Goal: Task Accomplishment & Management: Use online tool/utility

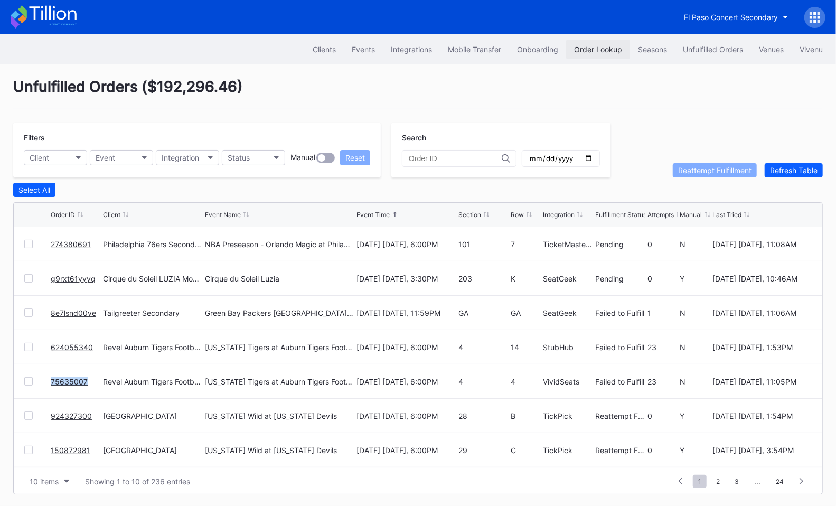
click at [605, 50] on div "Order Lookup" at bounding box center [598, 49] width 48 height 9
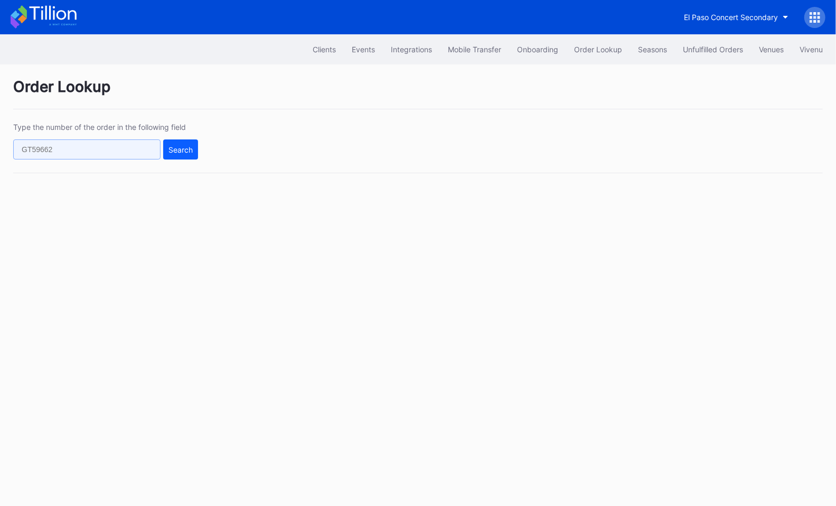
click at [133, 153] on input "text" at bounding box center [86, 149] width 147 height 20
paste input "274382829"
type input "274382829"
click at [192, 151] on div "Search" at bounding box center [180, 149] width 24 height 9
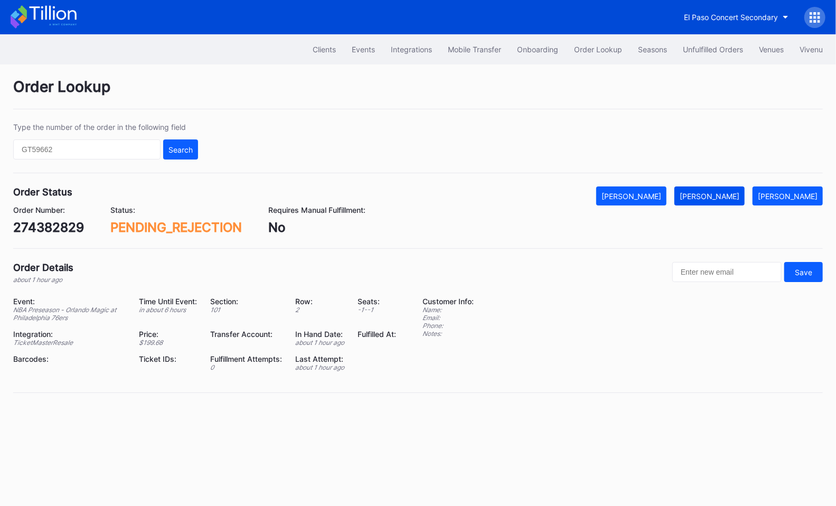
click at [729, 203] on button "[PERSON_NAME]" at bounding box center [709, 195] width 70 height 19
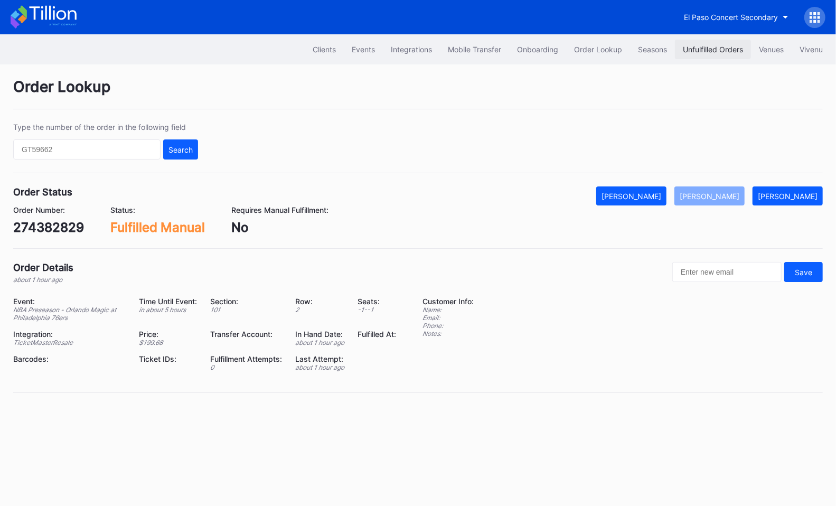
click at [713, 43] on button "Unfulfilled Orders" at bounding box center [713, 50] width 76 height 20
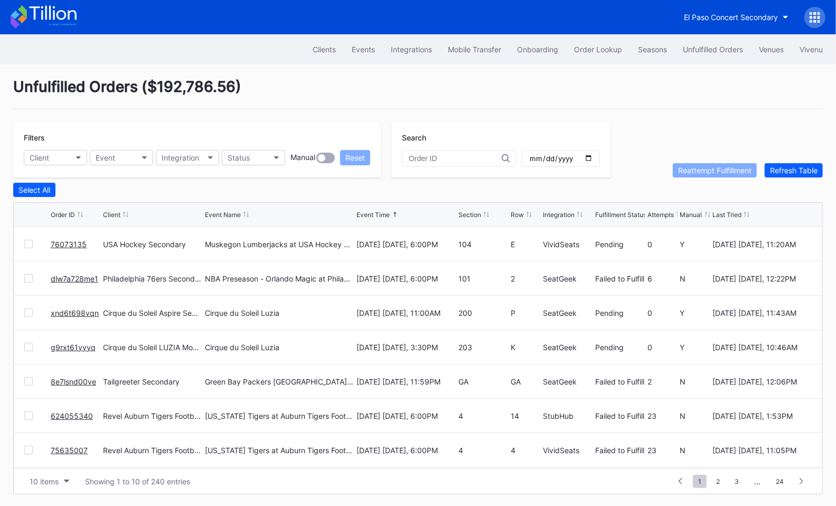
click at [67, 274] on link "dlw7a728me1" at bounding box center [75, 278] width 48 height 9
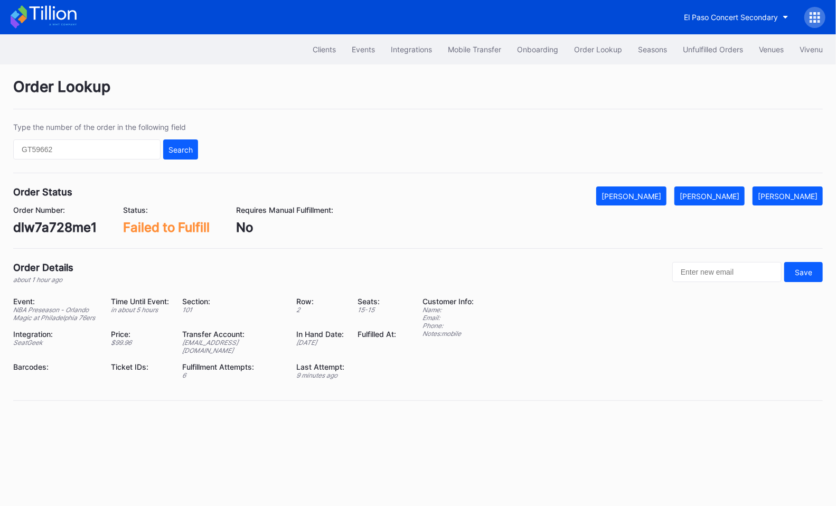
click at [60, 224] on div "dlw7a728me1" at bounding box center [54, 227] width 83 height 15
copy div "dlw7a728me1"
click at [699, 45] on div "Unfulfilled Orders" at bounding box center [713, 49] width 60 height 9
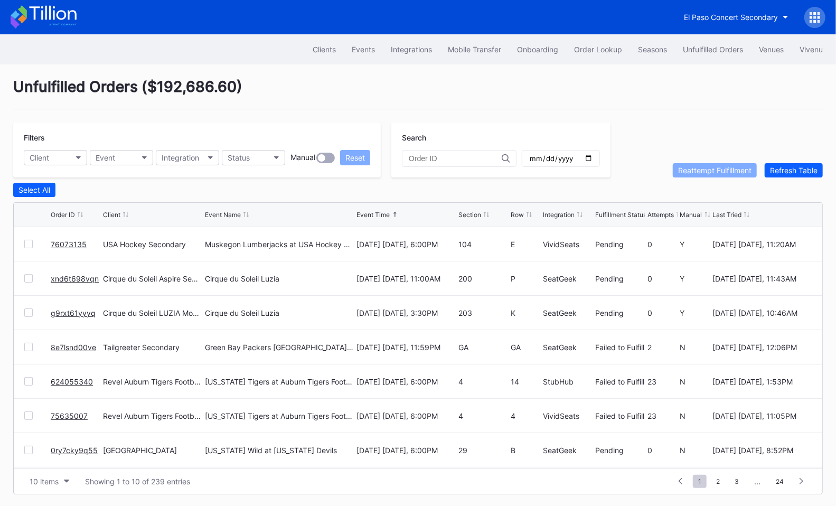
click at [57, 240] on link "76073135" at bounding box center [69, 244] width 36 height 9
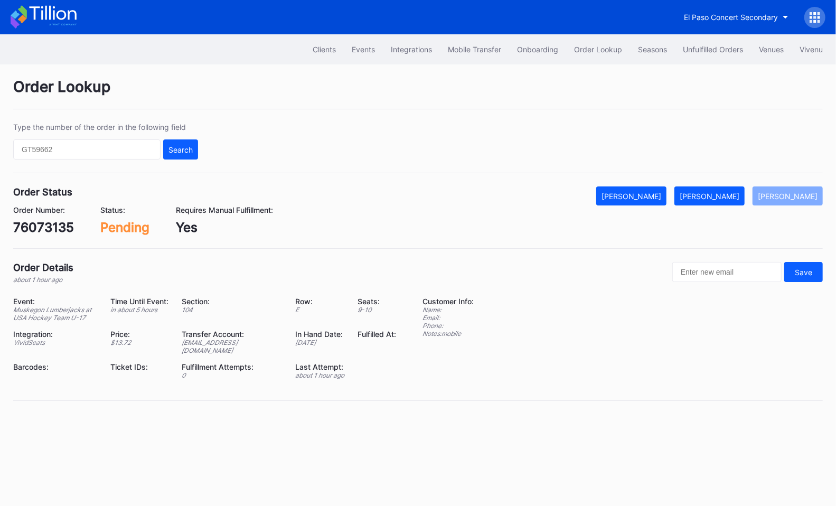
click at [56, 224] on div "76073135" at bounding box center [43, 227] width 61 height 15
copy div "76073135"
click at [718, 194] on div "Mark Fulfilled" at bounding box center [710, 196] width 60 height 9
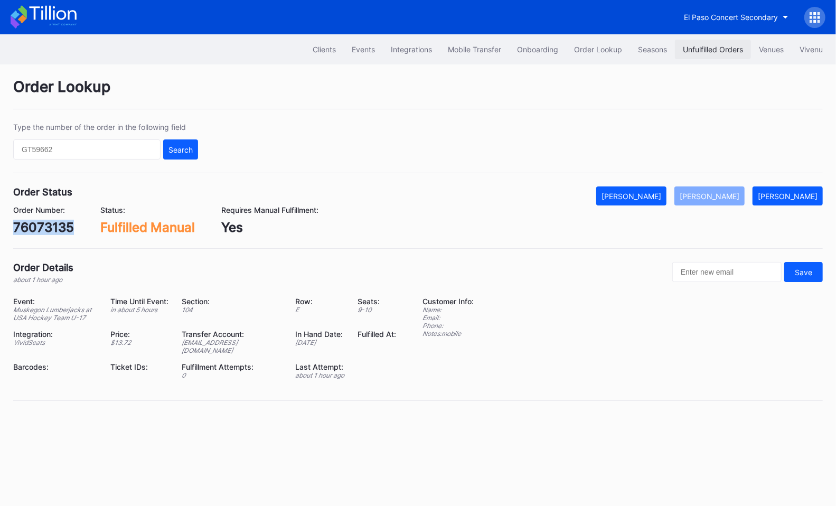
click at [719, 54] on button "Unfulfilled Orders" at bounding box center [713, 50] width 76 height 20
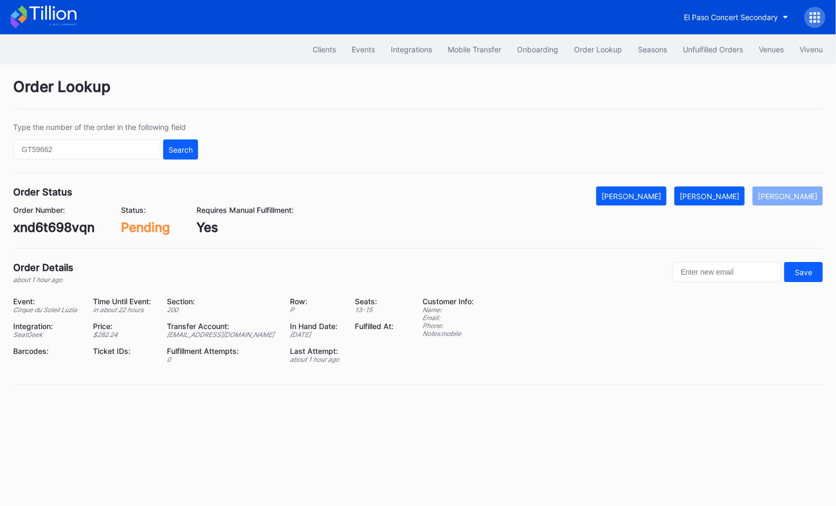
click at [74, 226] on div "xnd6t698vqn" at bounding box center [53, 227] width 81 height 15
copy div "xnd6t698vqn"
click at [717, 190] on button "[PERSON_NAME]" at bounding box center [709, 195] width 70 height 19
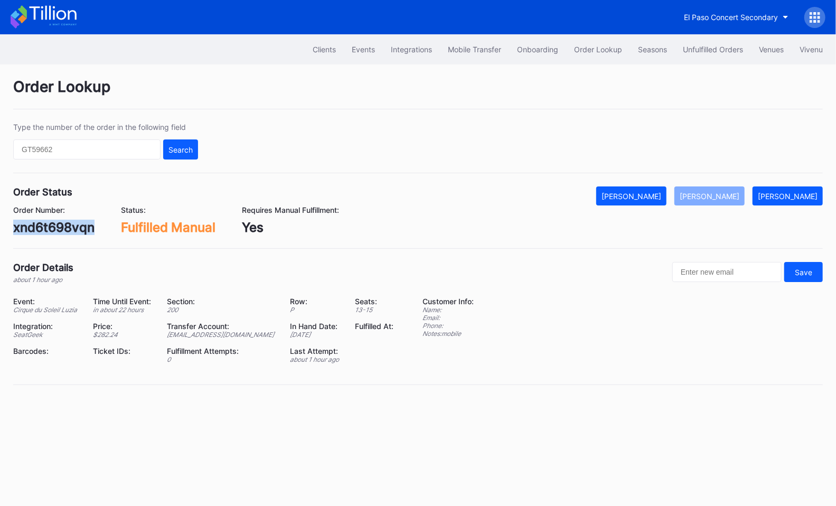
copy div "xnd6t698vqn"
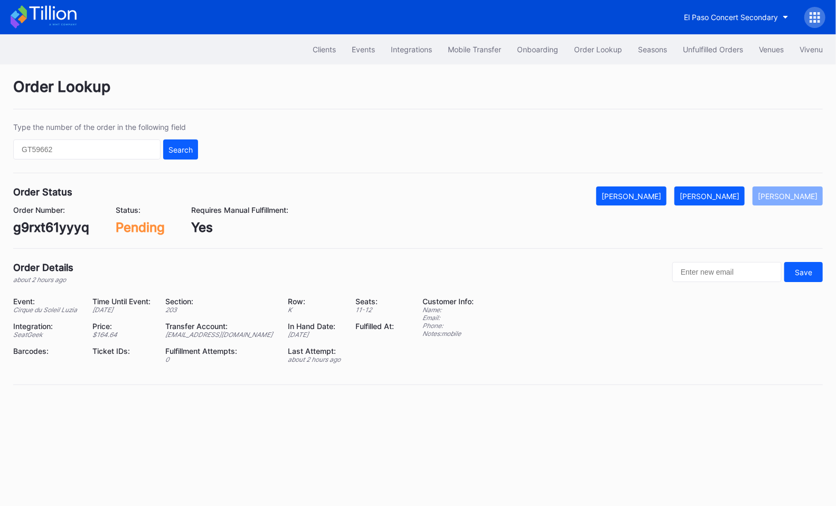
click at [80, 228] on div "g9rxt61yyyq" at bounding box center [51, 227] width 76 height 15
copy div "g9rxt61yyyq"
click at [718, 195] on div "[PERSON_NAME]" at bounding box center [710, 196] width 60 height 9
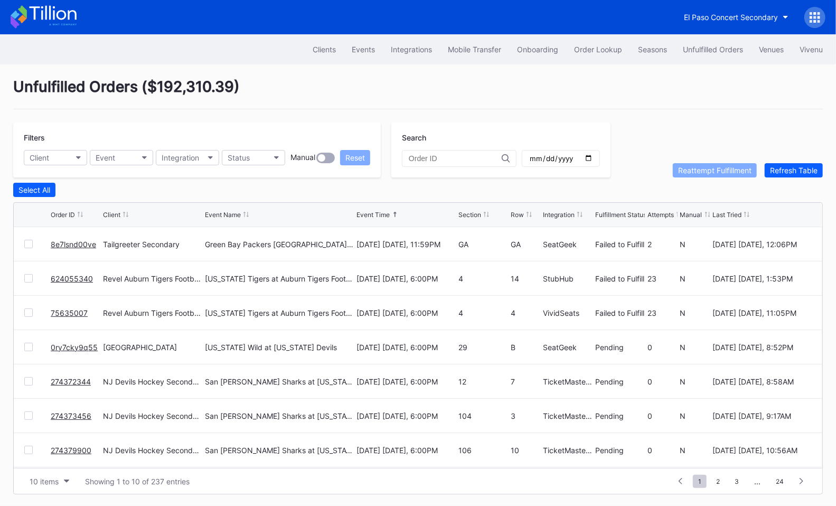
click at [74, 240] on link "8e7lsnd00ve" at bounding box center [73, 244] width 45 height 9
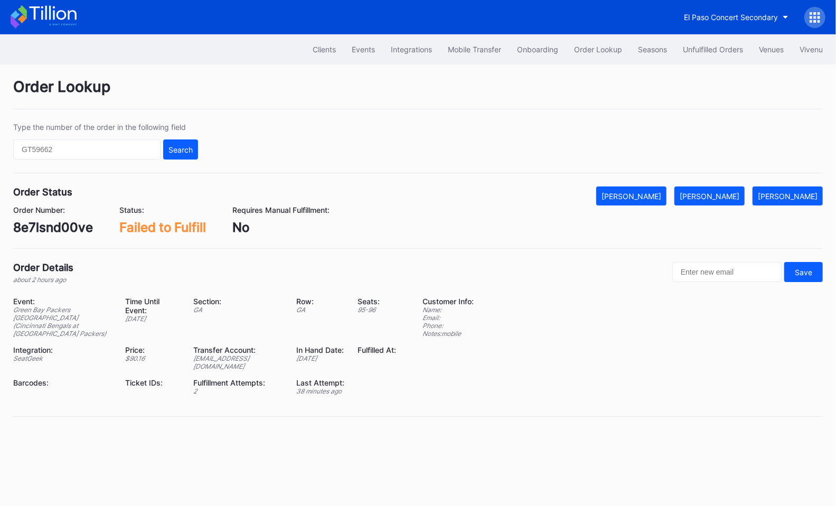
click at [62, 230] on div "8e7lsnd00ve" at bounding box center [53, 227] width 80 height 15
copy div "8e7lsnd00ve"
click at [728, 196] on div "[PERSON_NAME]" at bounding box center [710, 196] width 60 height 9
click at [720, 50] on div "Unfulfilled Orders" at bounding box center [713, 49] width 60 height 9
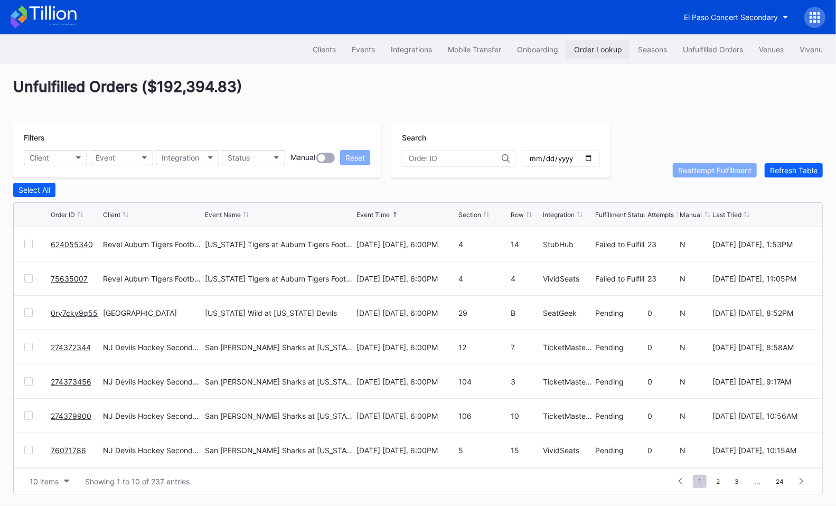
click at [590, 48] on div "Order Lookup" at bounding box center [598, 49] width 48 height 9
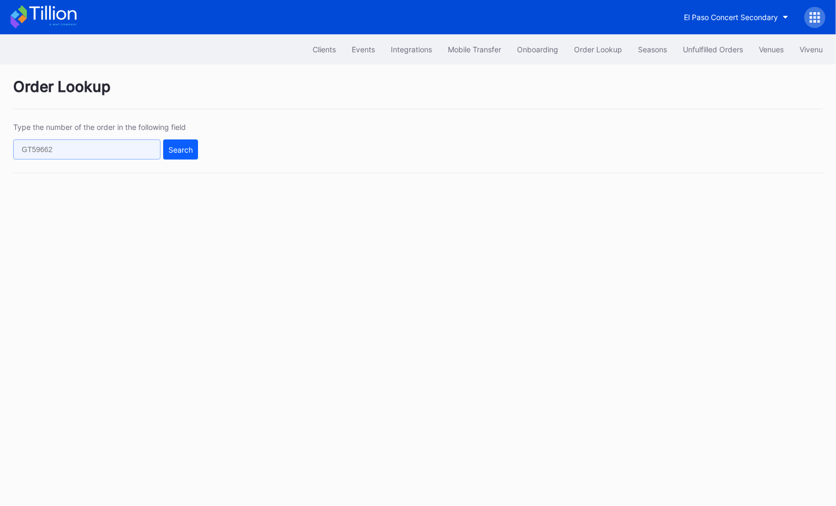
click at [119, 149] on input "text" at bounding box center [86, 149] width 147 height 20
paste input "dlw7a728me1"
click at [159, 149] on input "dlw7a728me1" at bounding box center [86, 149] width 147 height 20
type input "dlw7a728me1"
click at [185, 149] on div "Search" at bounding box center [180, 149] width 24 height 9
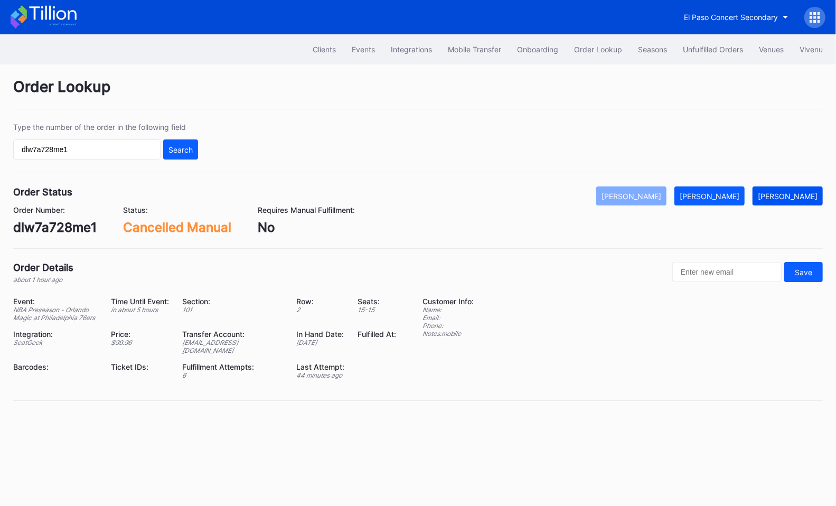
click at [792, 194] on div "Mark Pending" at bounding box center [788, 196] width 60 height 9
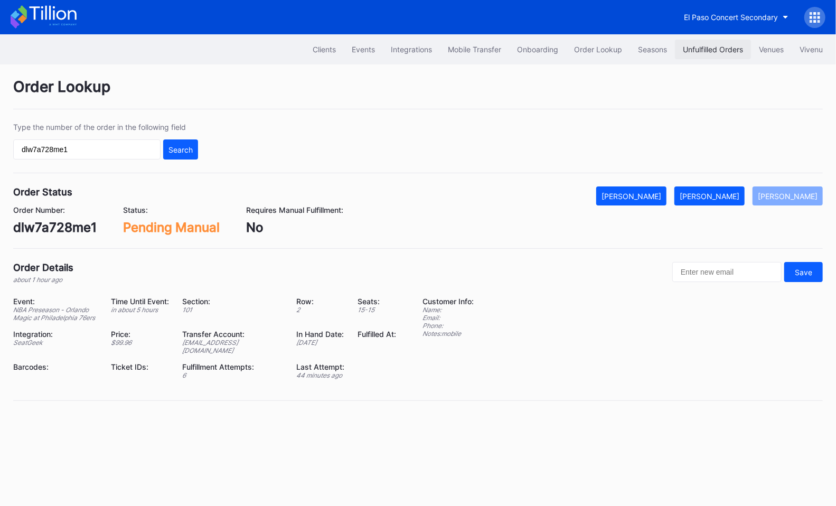
click at [725, 41] on button "Unfulfilled Orders" at bounding box center [713, 50] width 76 height 20
